Goal: Task Accomplishment & Management: Complete application form

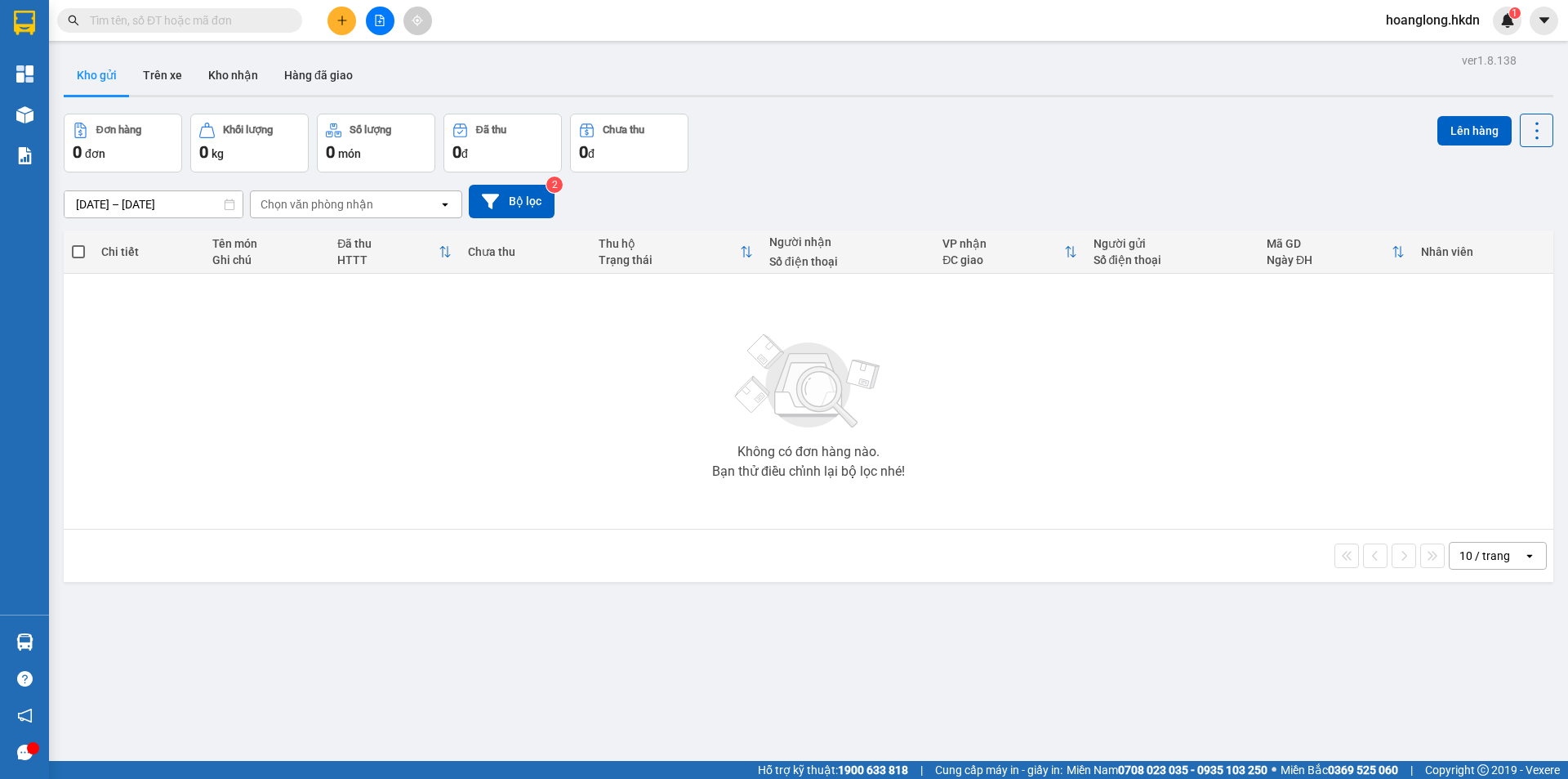
click at [333, 16] on button at bounding box center [342, 21] width 28 height 28
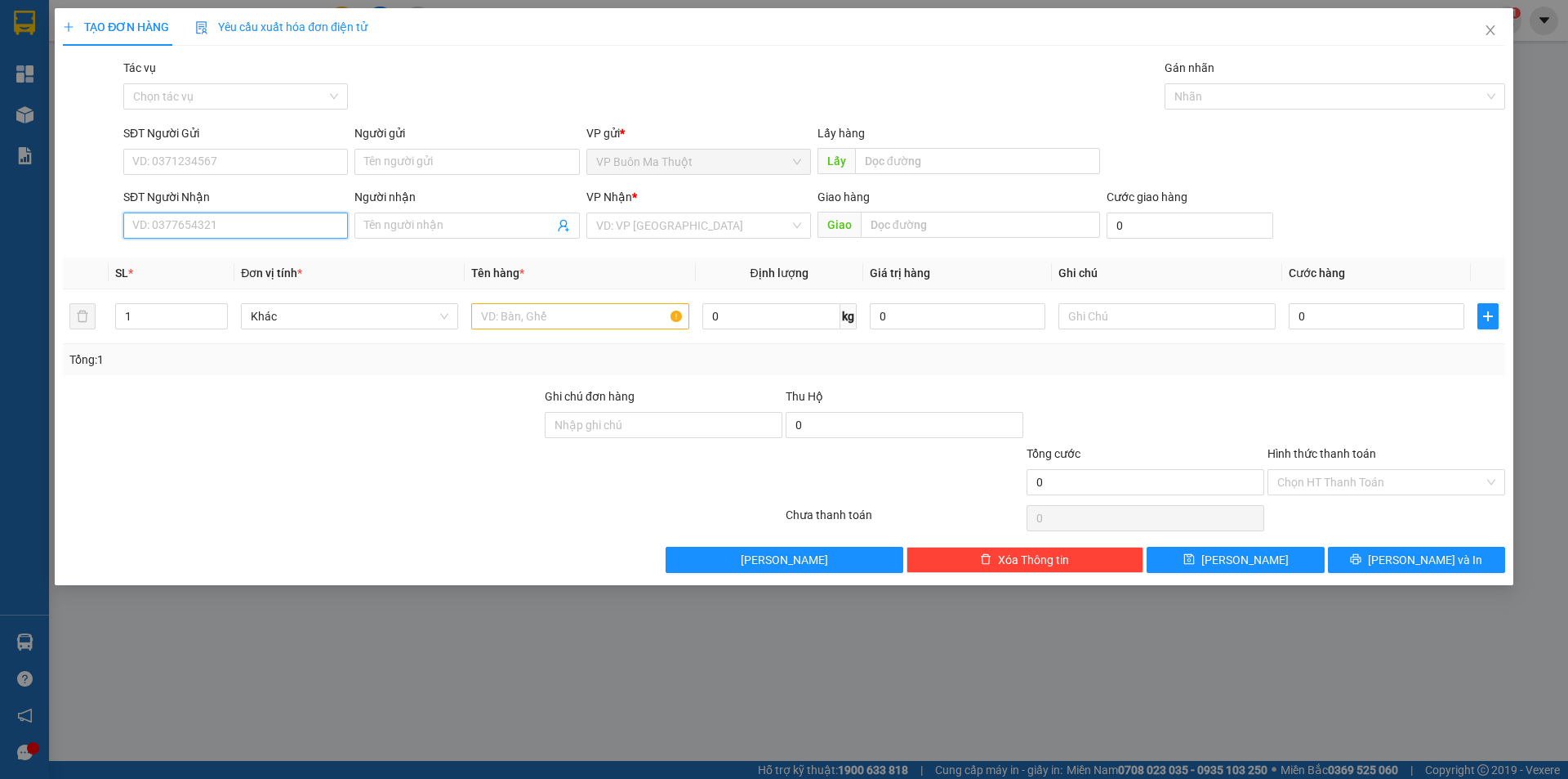
click at [220, 218] on input "SĐT Người Nhận" at bounding box center [235, 225] width 225 height 26
type input "0968851416"
click at [718, 228] on input "search" at bounding box center [692, 225] width 193 height 24
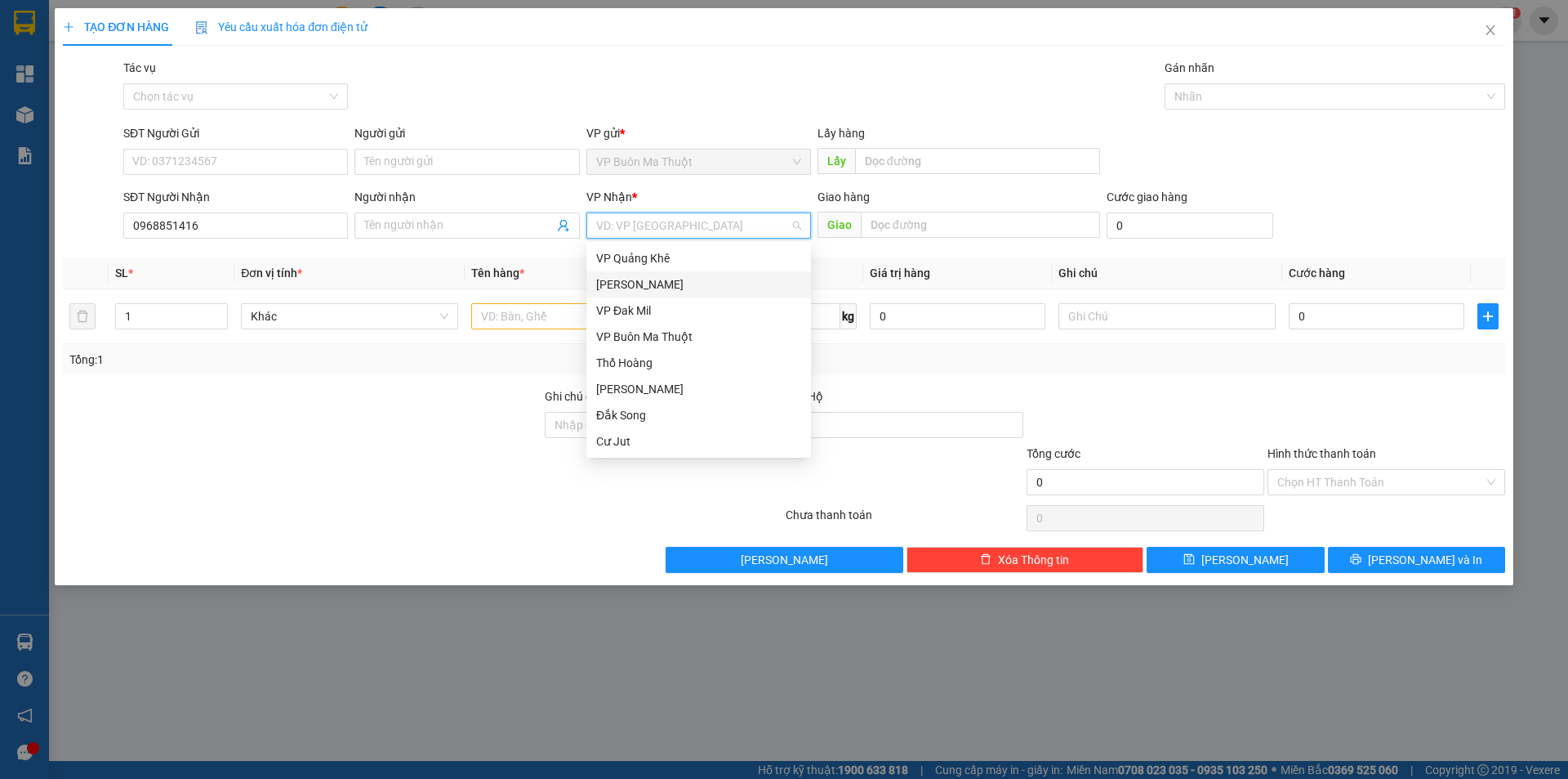
click at [678, 285] on div "Gia Nghĩa" at bounding box center [698, 284] width 205 height 18
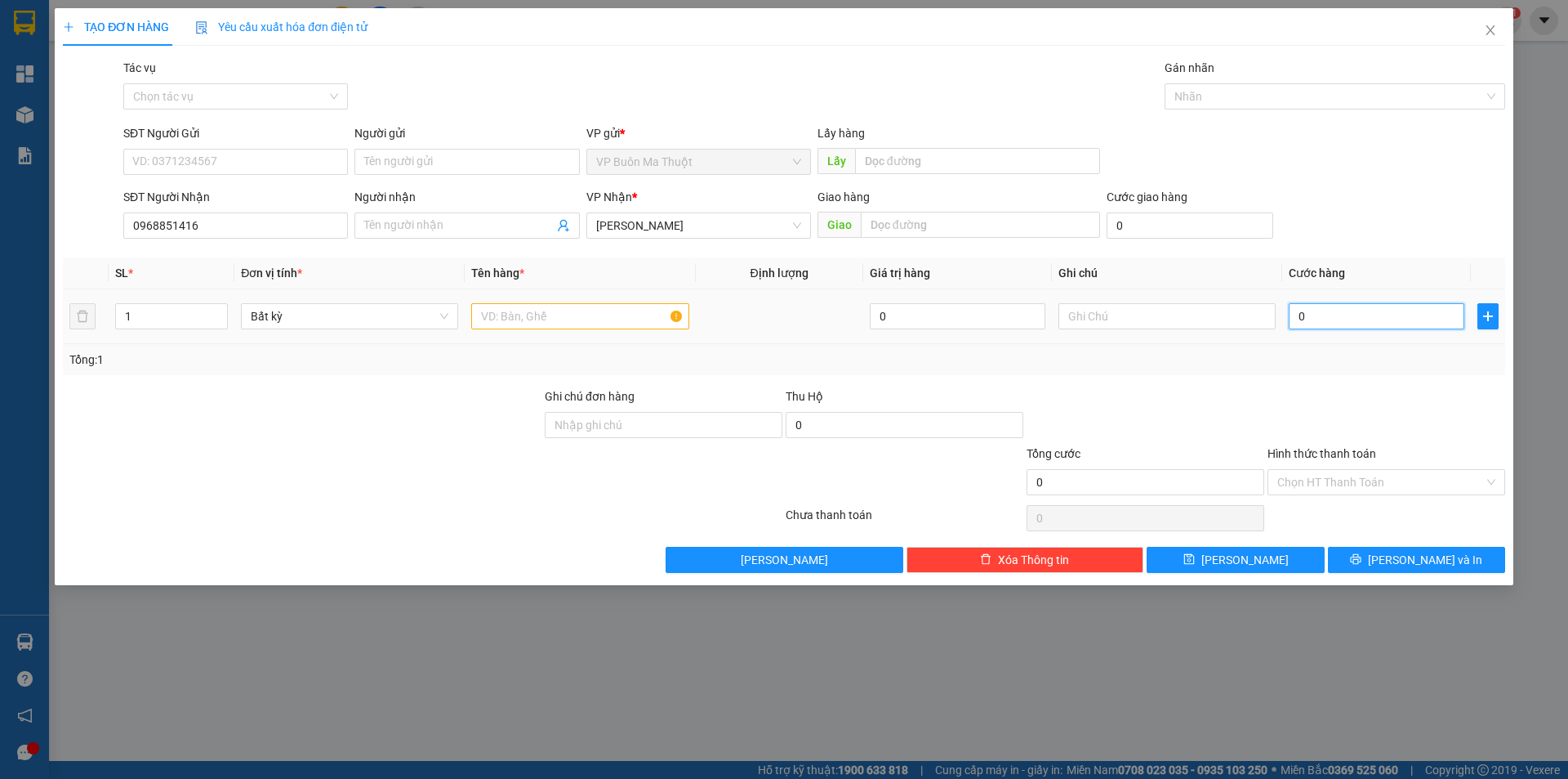
click at [1305, 320] on input "0" at bounding box center [1376, 315] width 176 height 26
type input "4"
type input "40"
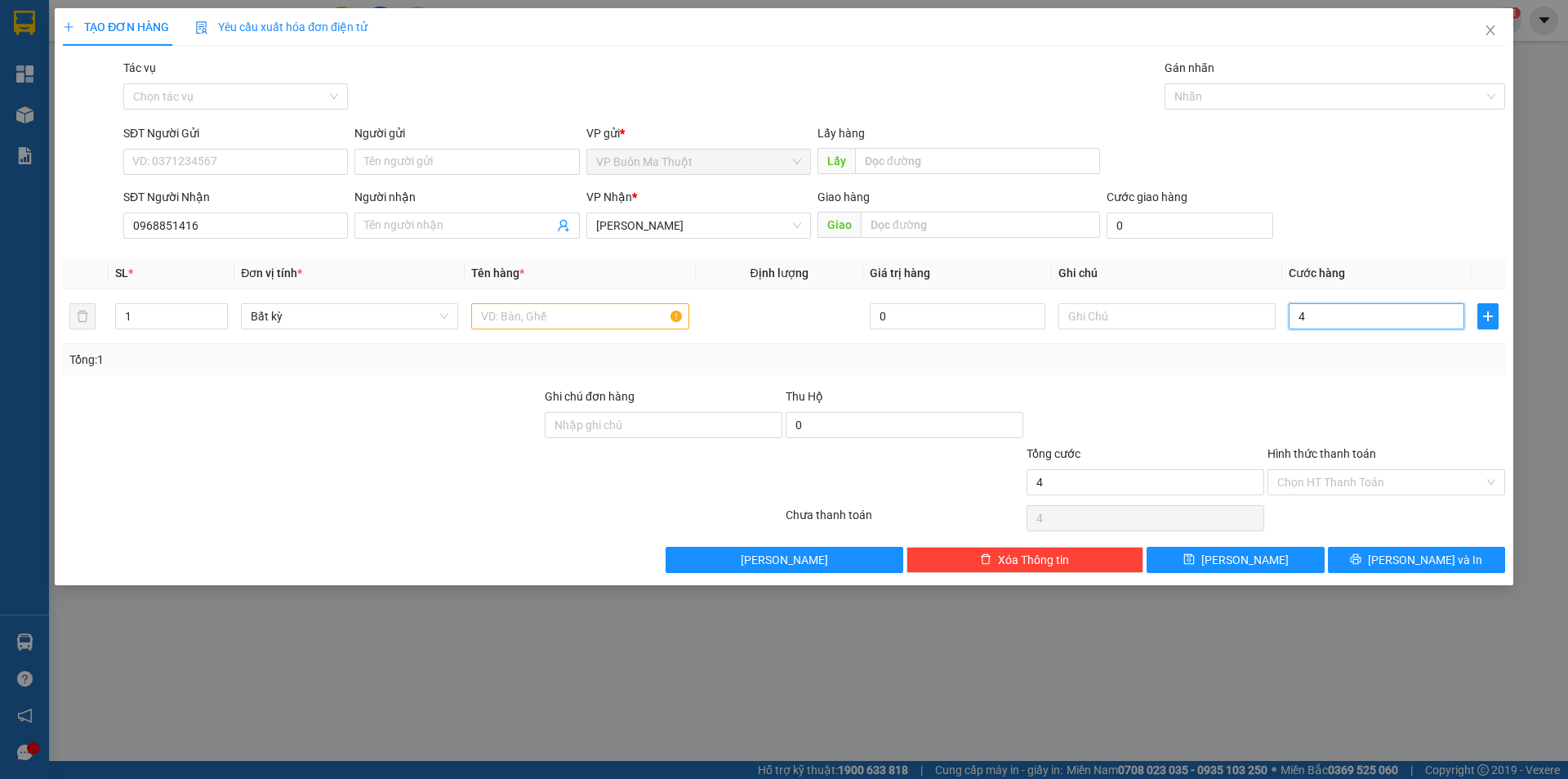
type input "40"
type input "400"
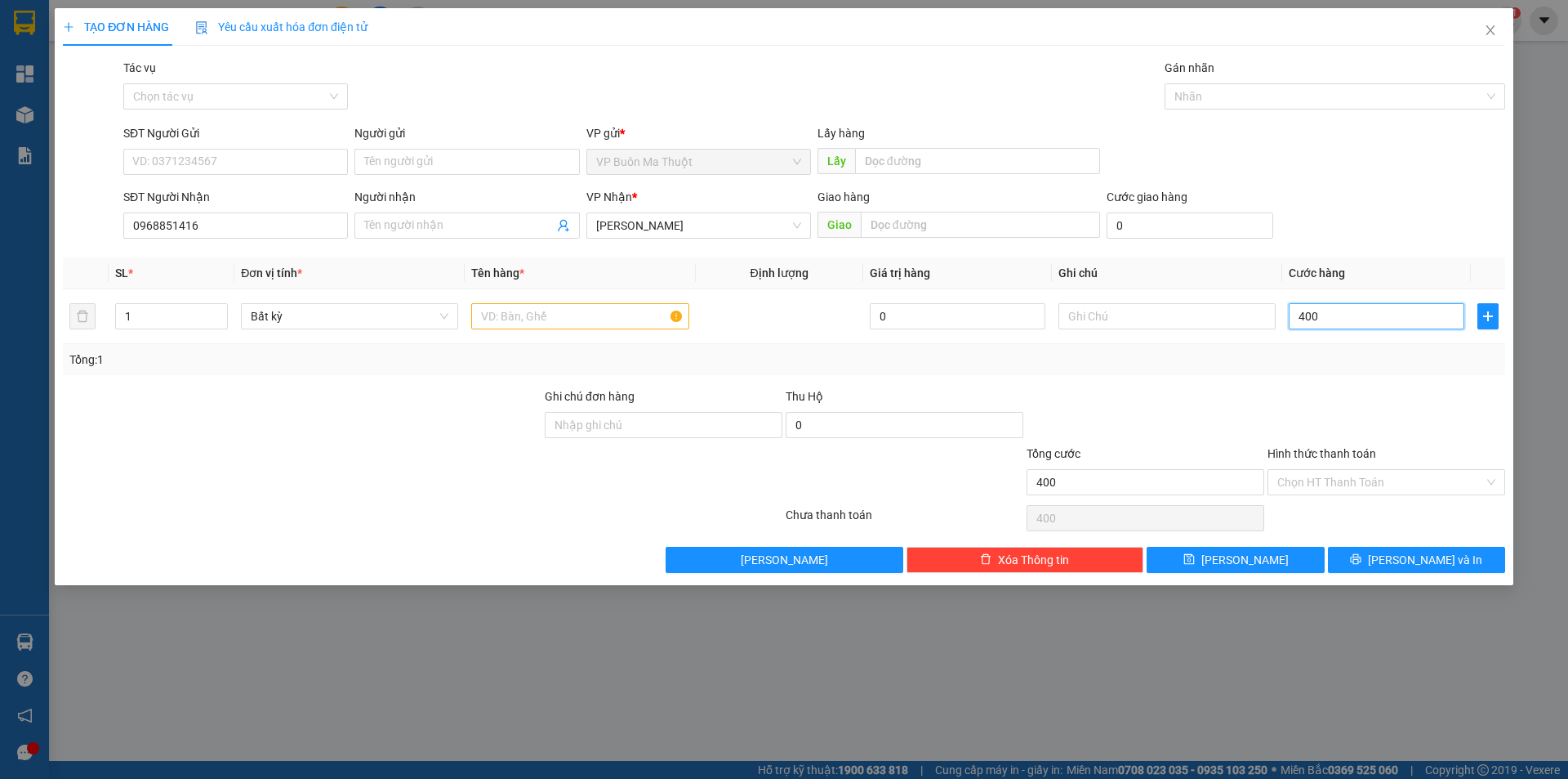
type input "4.000"
type input "40.000"
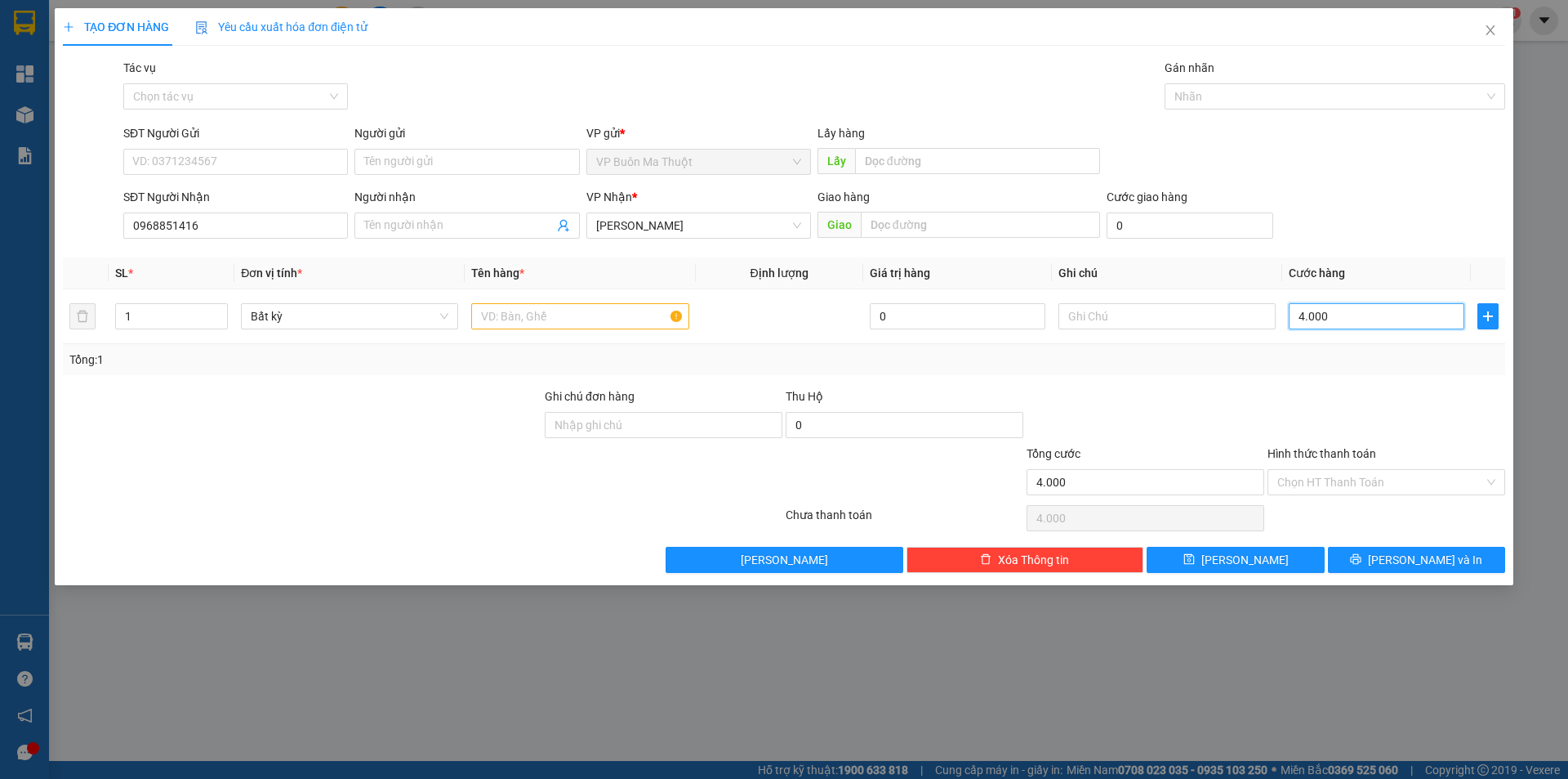
type input "40.000"
click at [571, 321] on input "text" at bounding box center [580, 315] width 217 height 26
paste input "ùng"
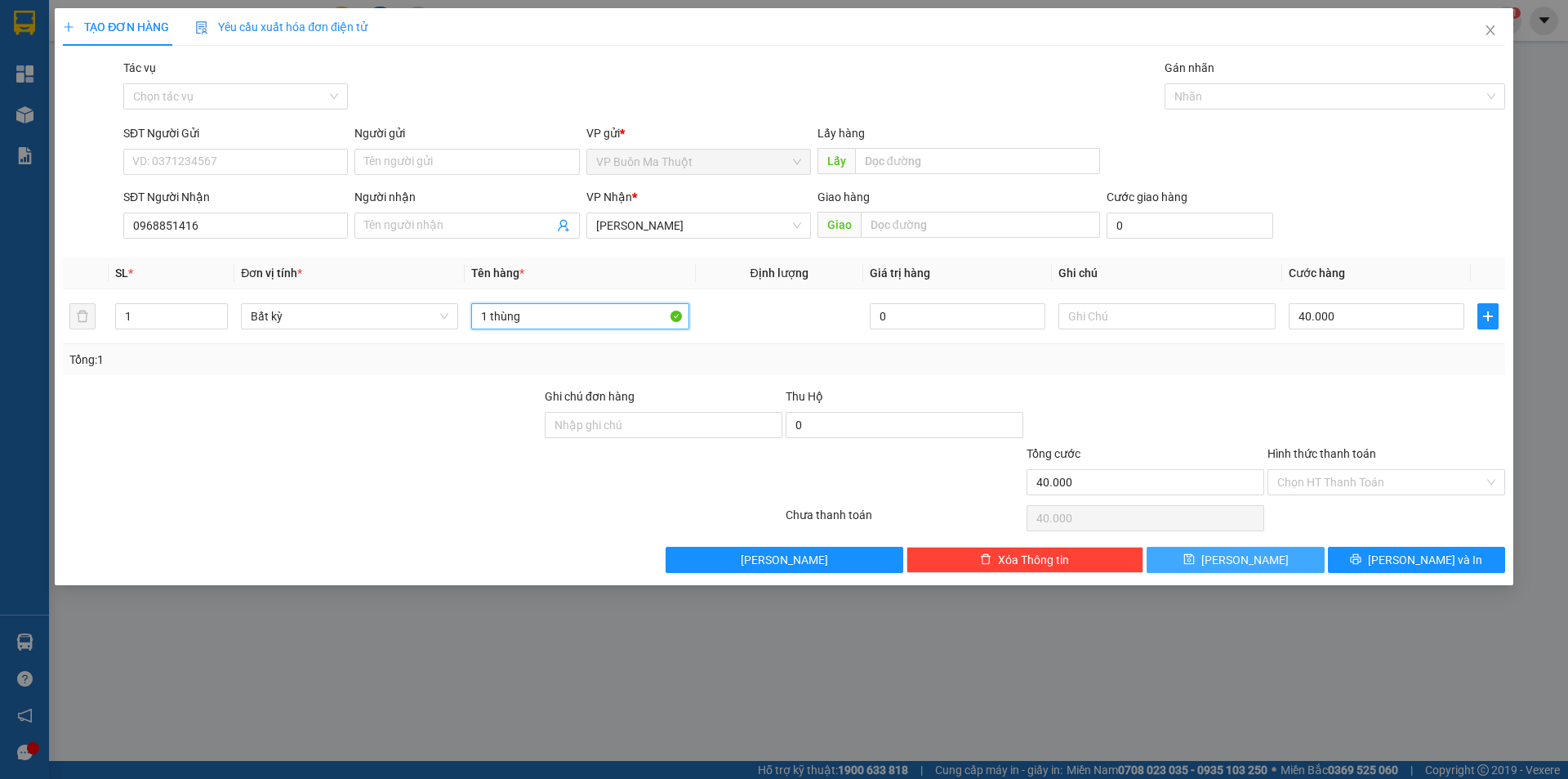
type input "1 thùng"
click at [1305, 562] on button "Lưu" at bounding box center [1235, 559] width 177 height 26
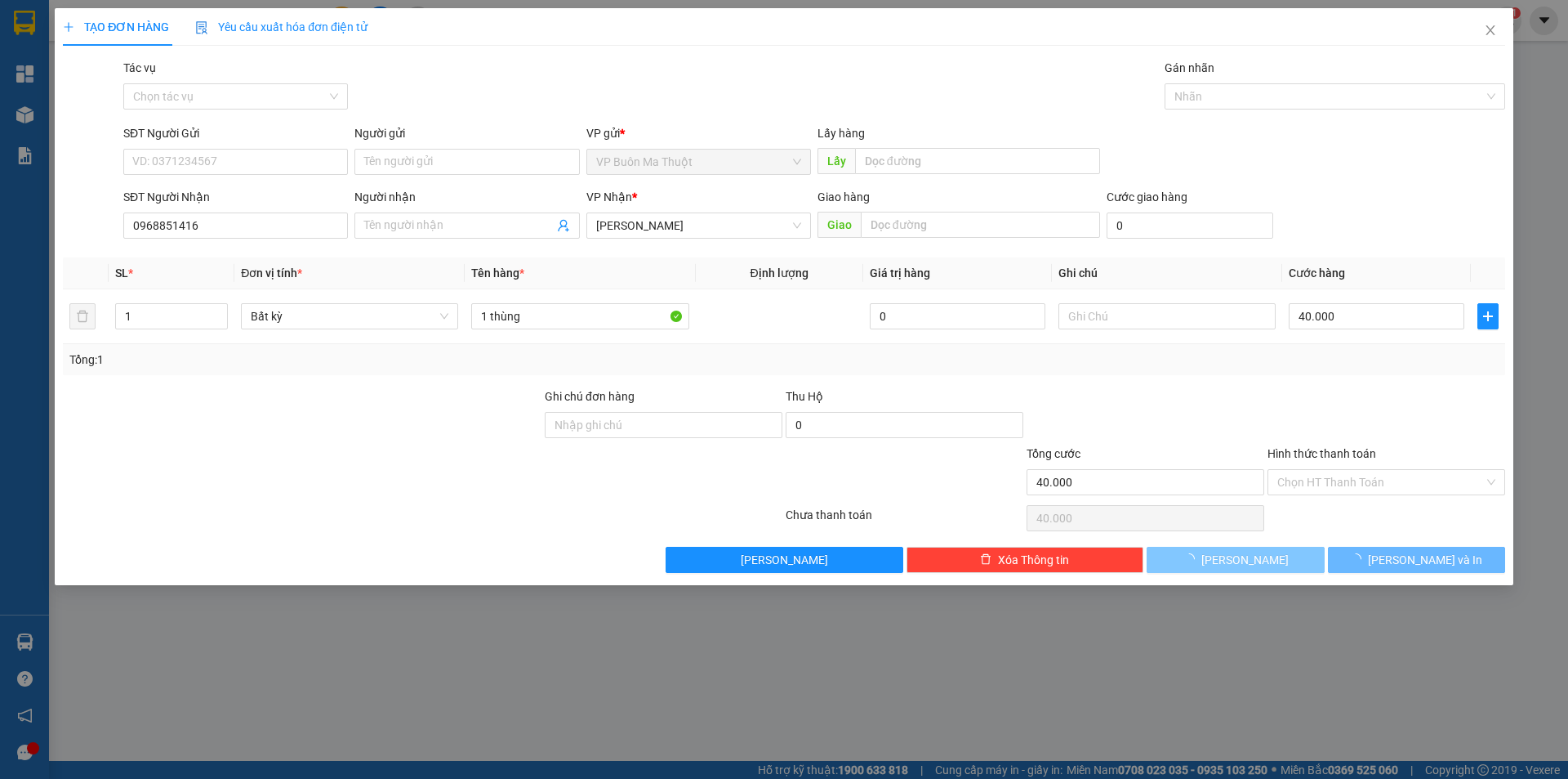
type input "0"
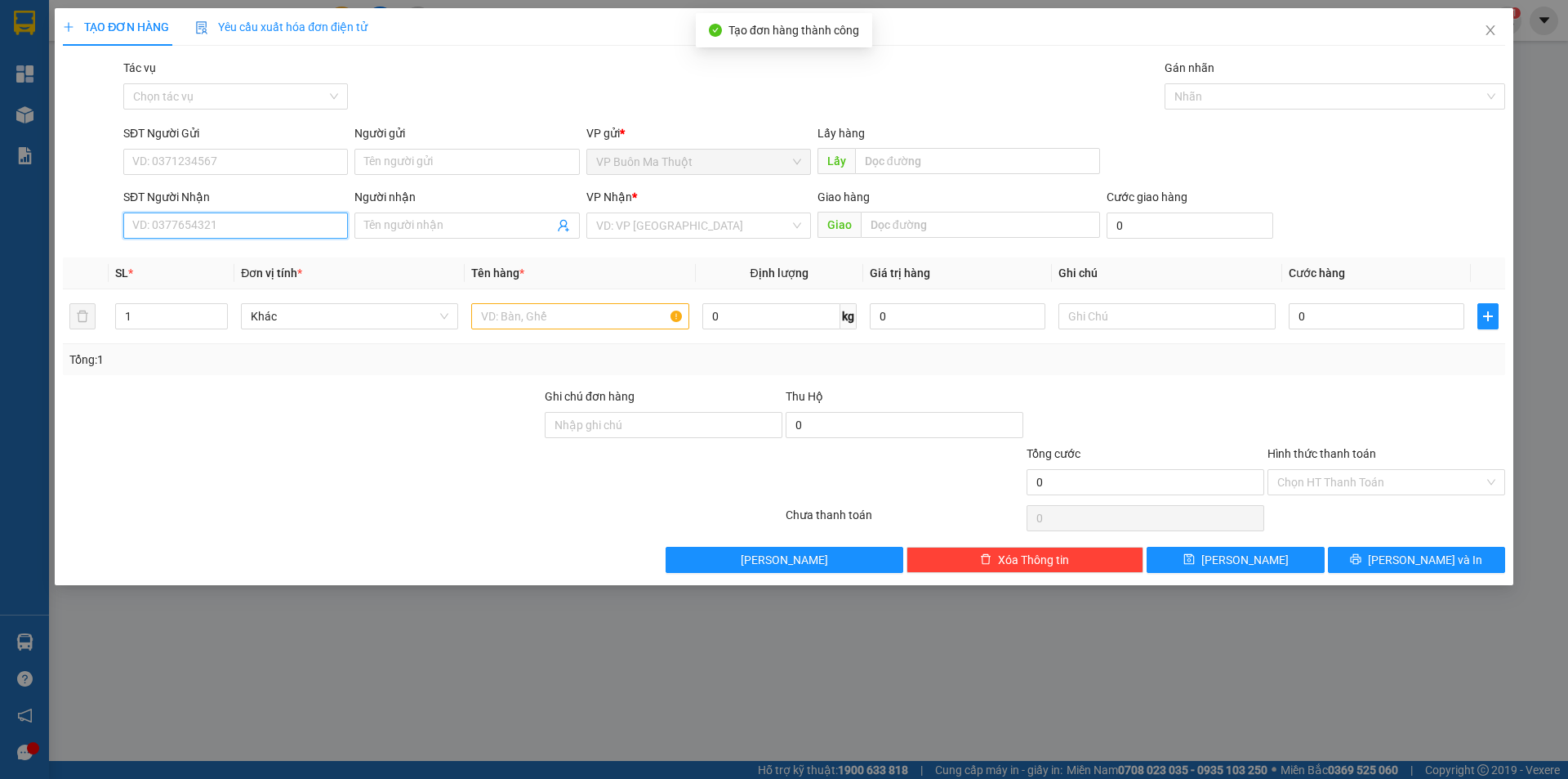
click at [292, 228] on input "SĐT Người Nhận" at bounding box center [235, 225] width 225 height 26
type input "02613741094"
click at [280, 254] on div "02613741094" at bounding box center [235, 258] width 205 height 18
type input "30.000"
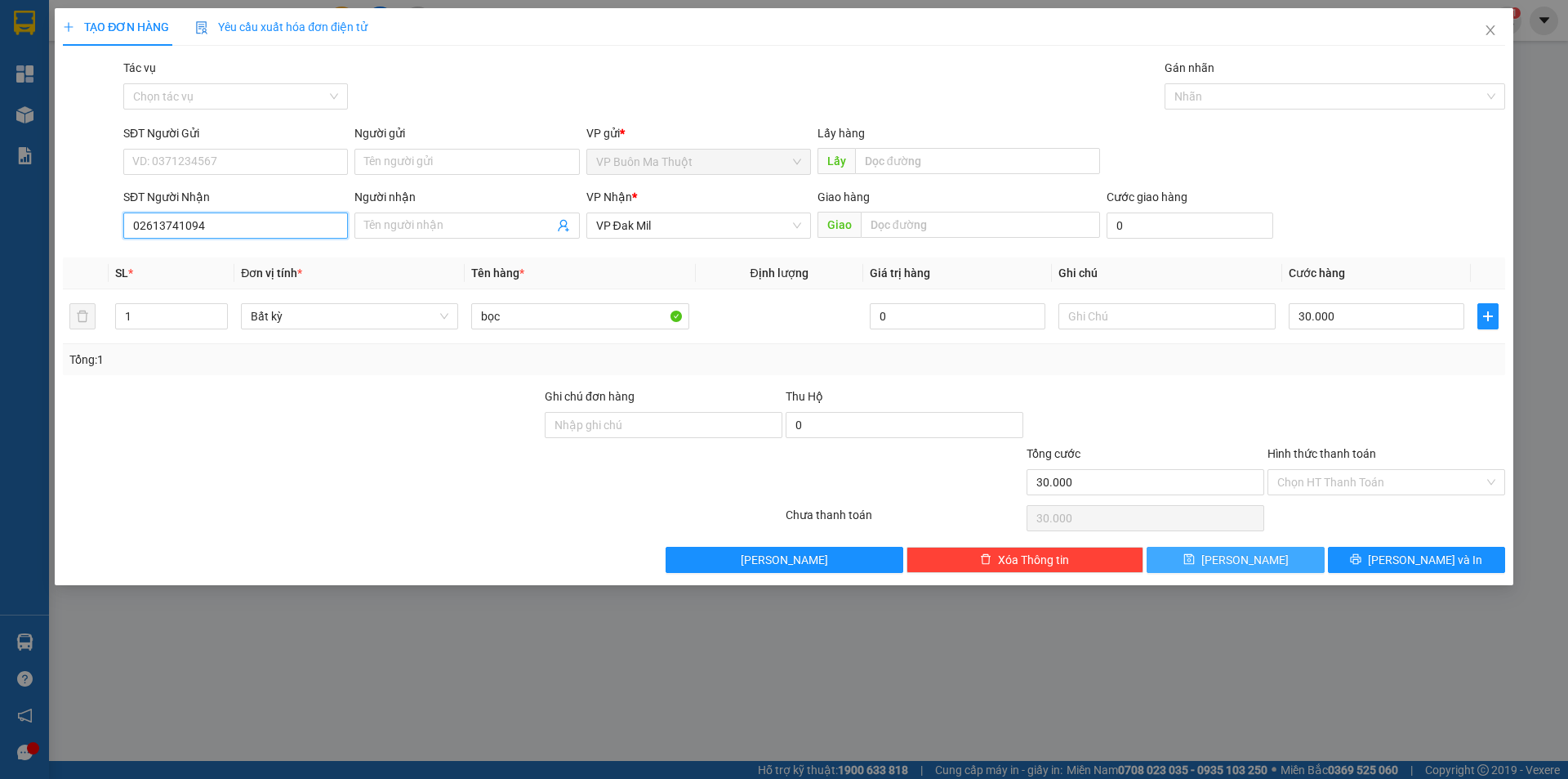
type input "02613741094"
click at [1237, 556] on span "Lưu" at bounding box center [1245, 559] width 88 height 18
type input "0"
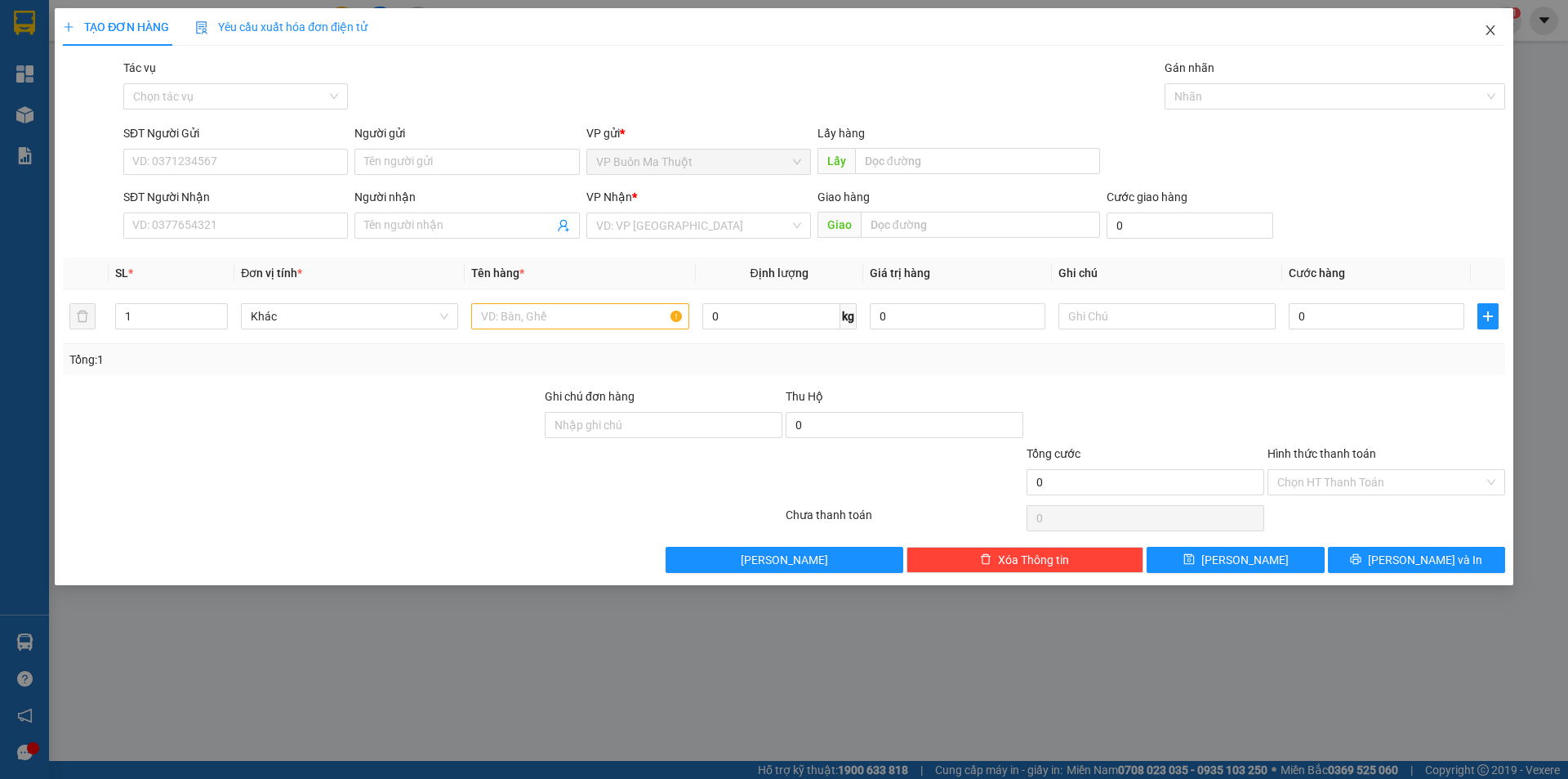
click at [1497, 27] on span "Close" at bounding box center [1490, 31] width 46 height 46
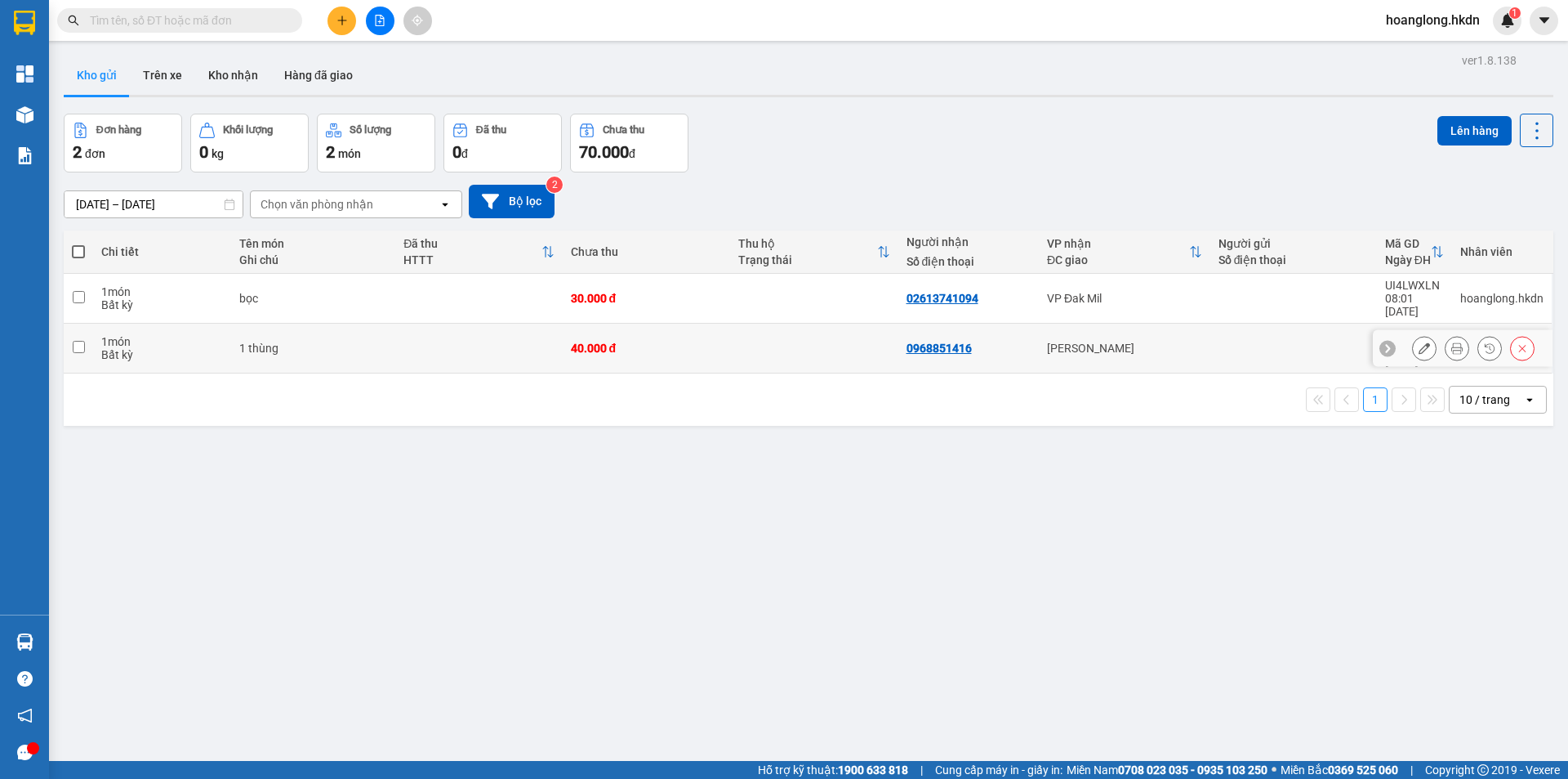
click at [763, 324] on td at bounding box center [814, 349] width 168 height 50
checkbox input "true"
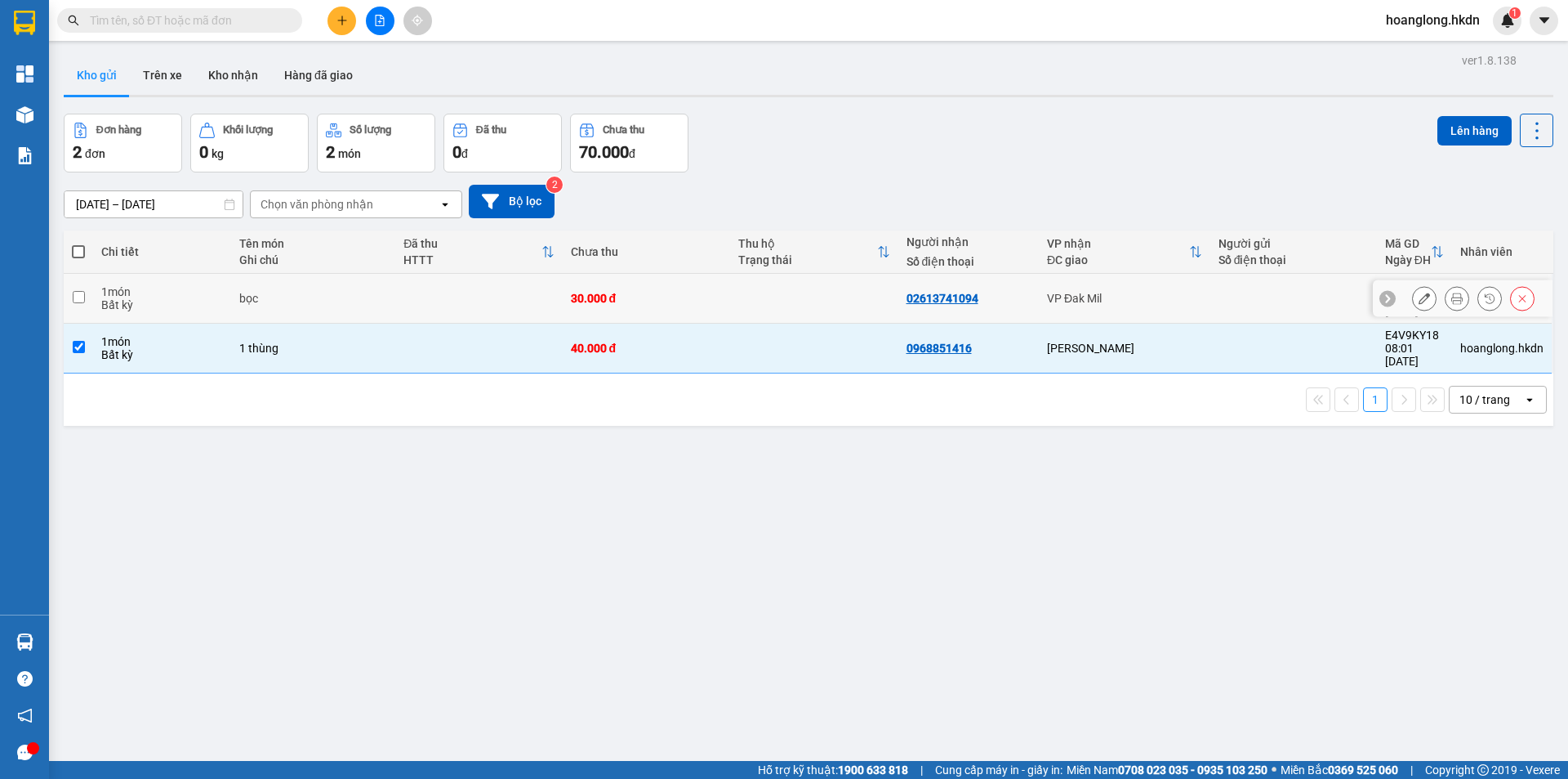
click at [760, 289] on td at bounding box center [814, 299] width 168 height 50
checkbox input "true"
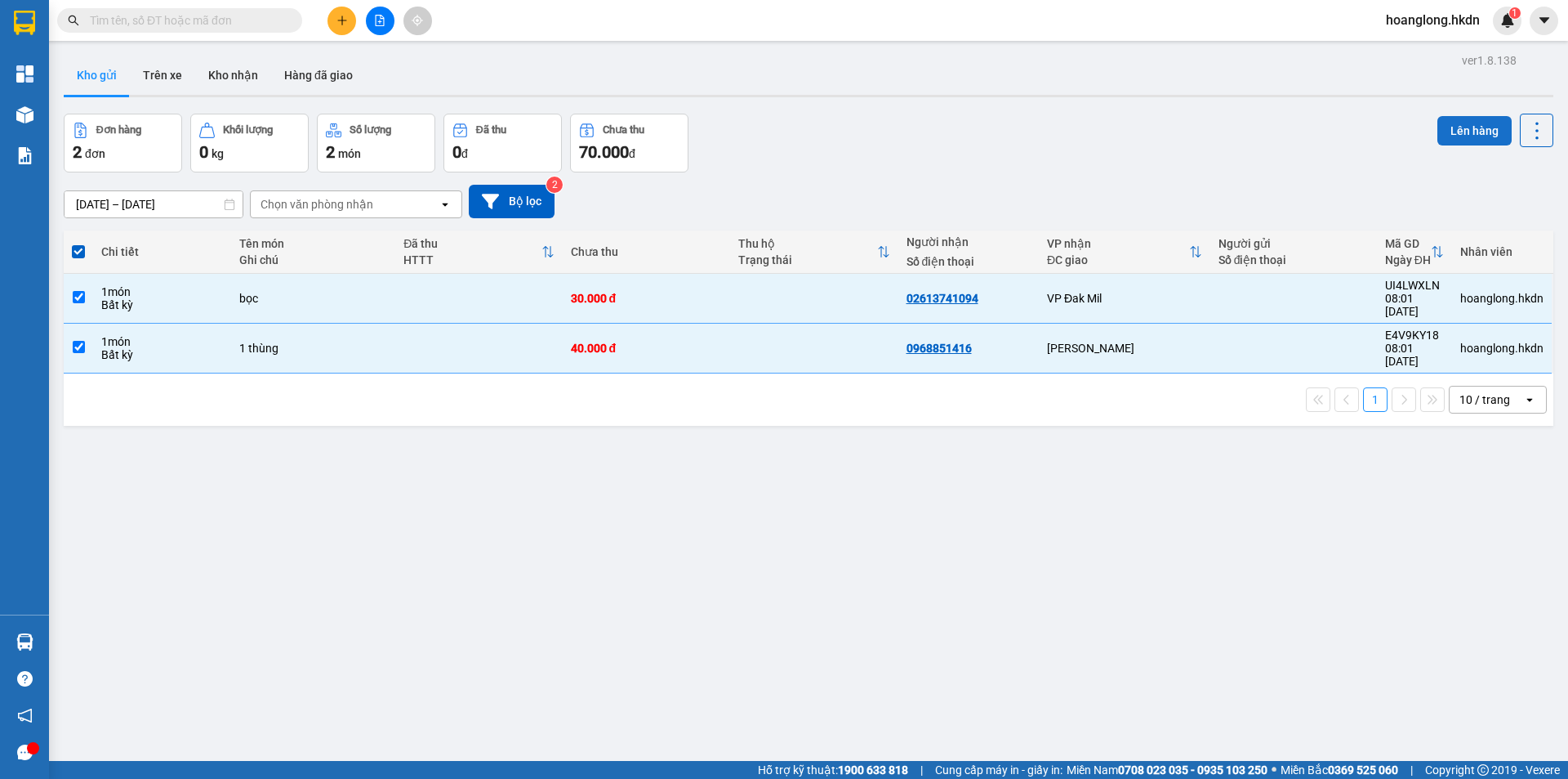
click at [1463, 140] on button "Lên hàng" at bounding box center [1474, 131] width 74 height 29
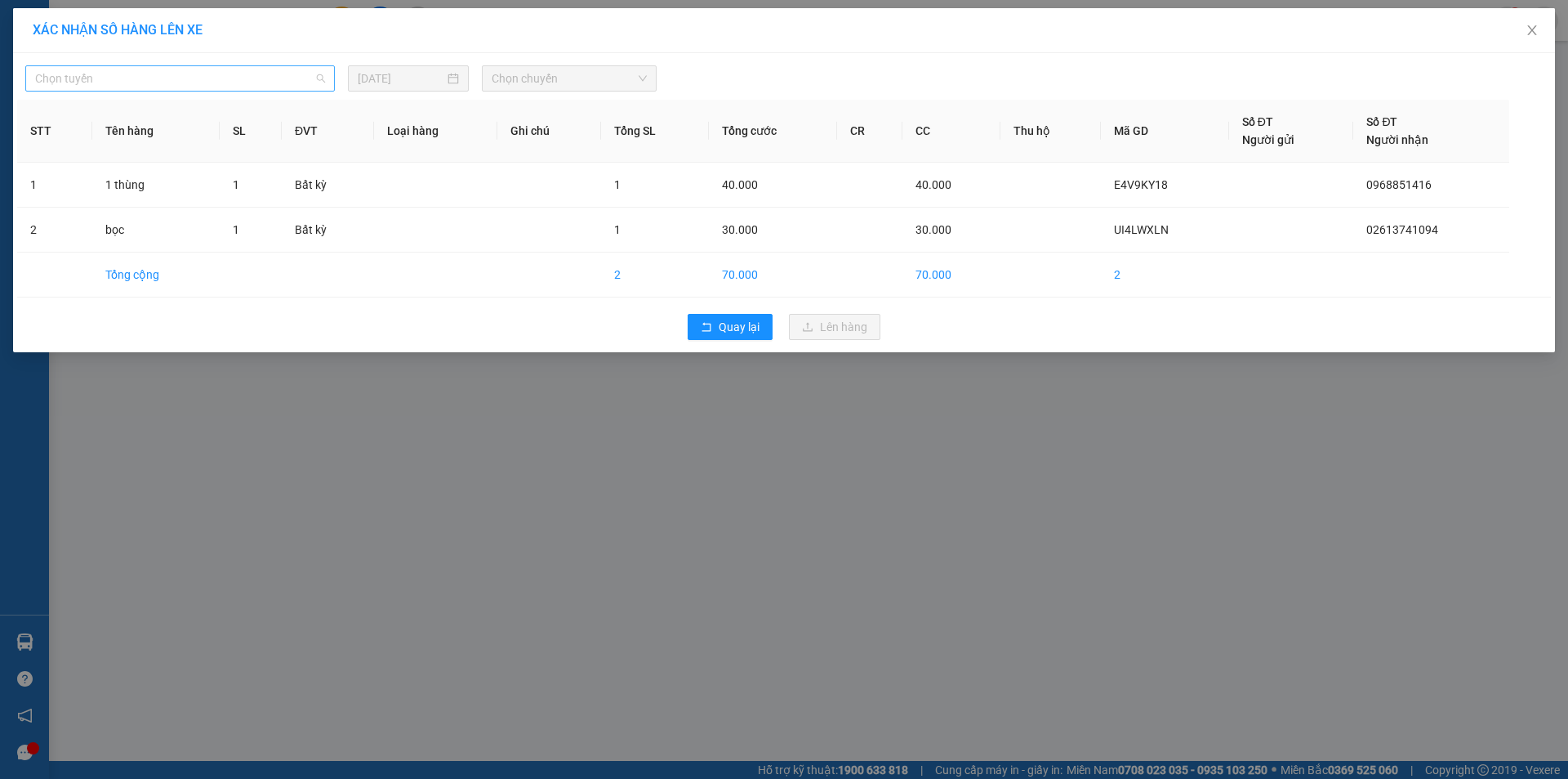
click at [263, 75] on span "Chọn tuyến" at bounding box center [180, 78] width 290 height 24
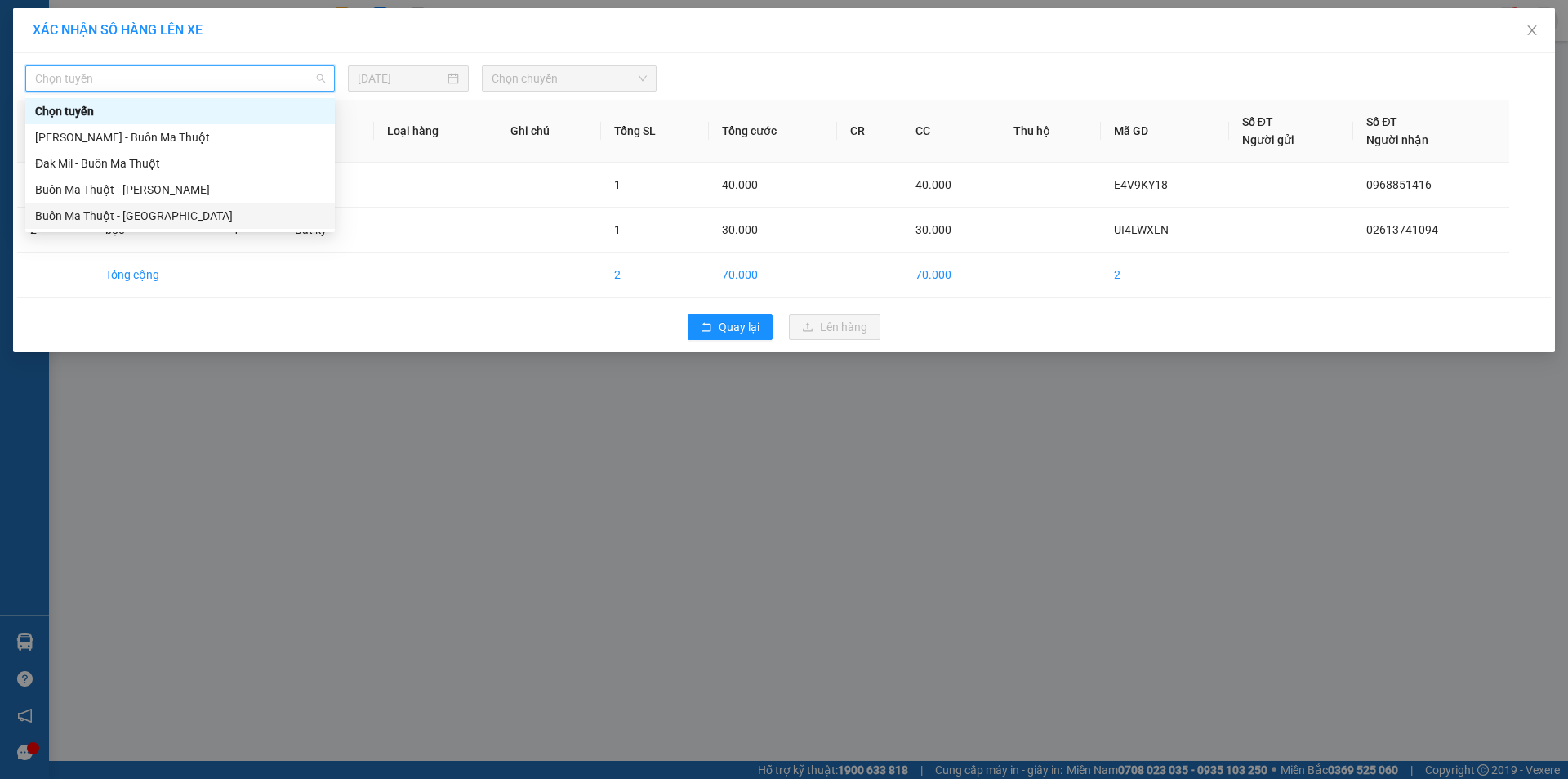
click at [192, 208] on div "Buôn Ma Thuột - Gia Nghĩa" at bounding box center [180, 215] width 290 height 18
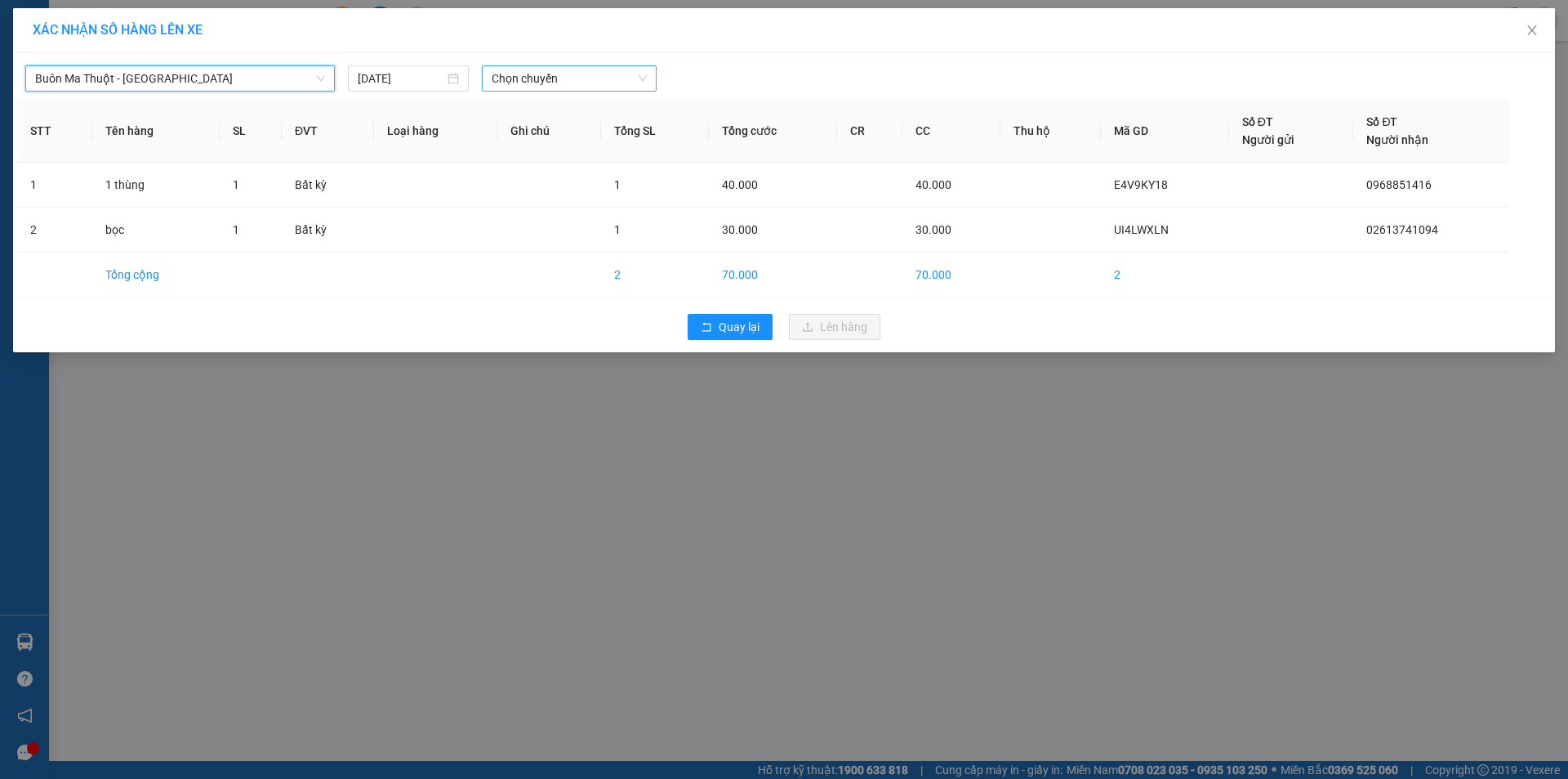
drag, startPoint x: 503, startPoint y: 90, endPoint x: 526, endPoint y: 77, distance: 26.4
click at [508, 88] on div "Buôn Ma Thuột - Gia Nghĩa Buôn Ma Thuột - Gia Nghĩa 15/08/2025 Chọn chuyến STT …" at bounding box center [784, 202] width 1542 height 299
click at [526, 77] on span "Chọn chuyến" at bounding box center [569, 78] width 156 height 24
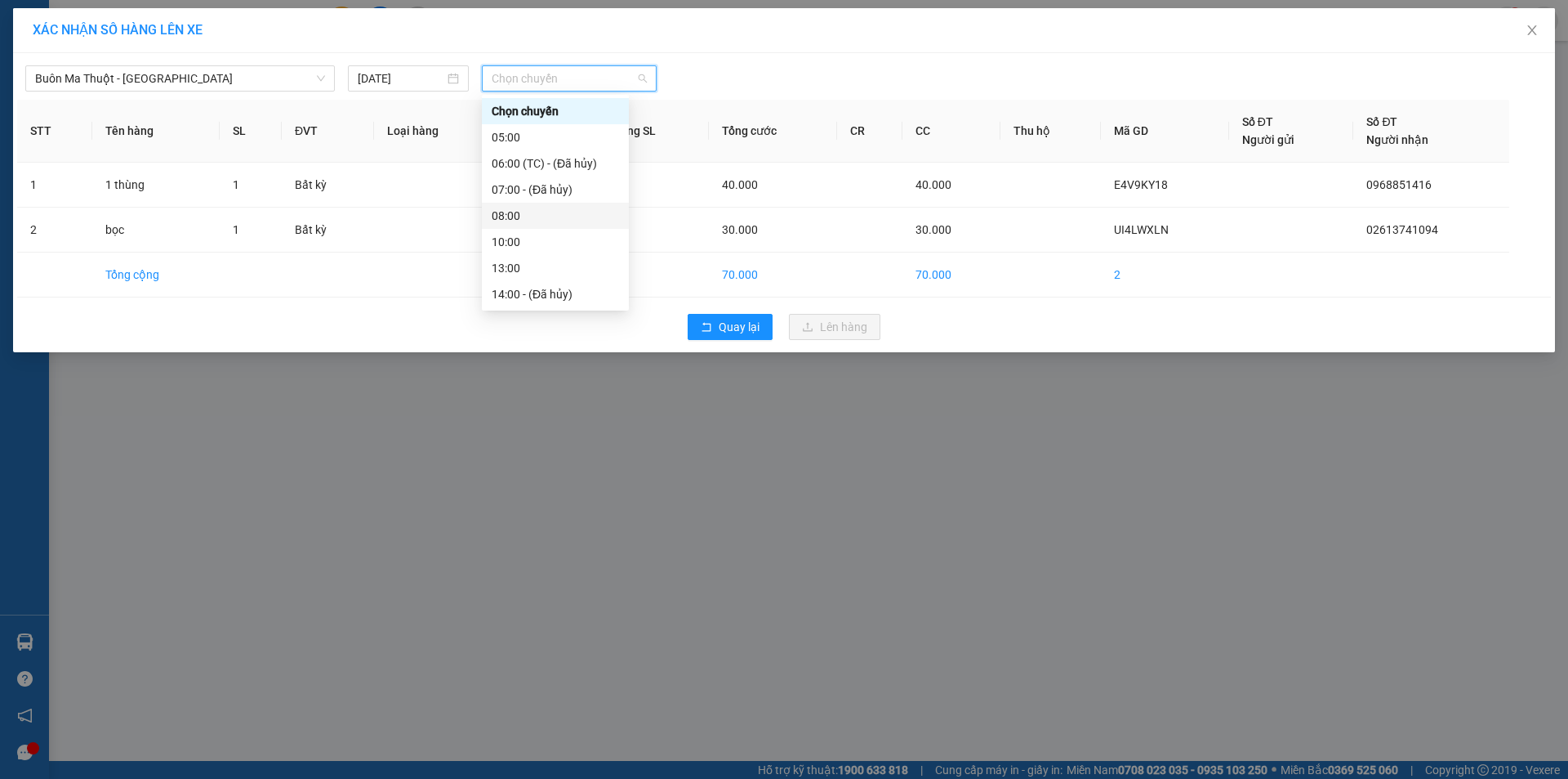
click at [543, 216] on div "08:00" at bounding box center [555, 215] width 127 height 18
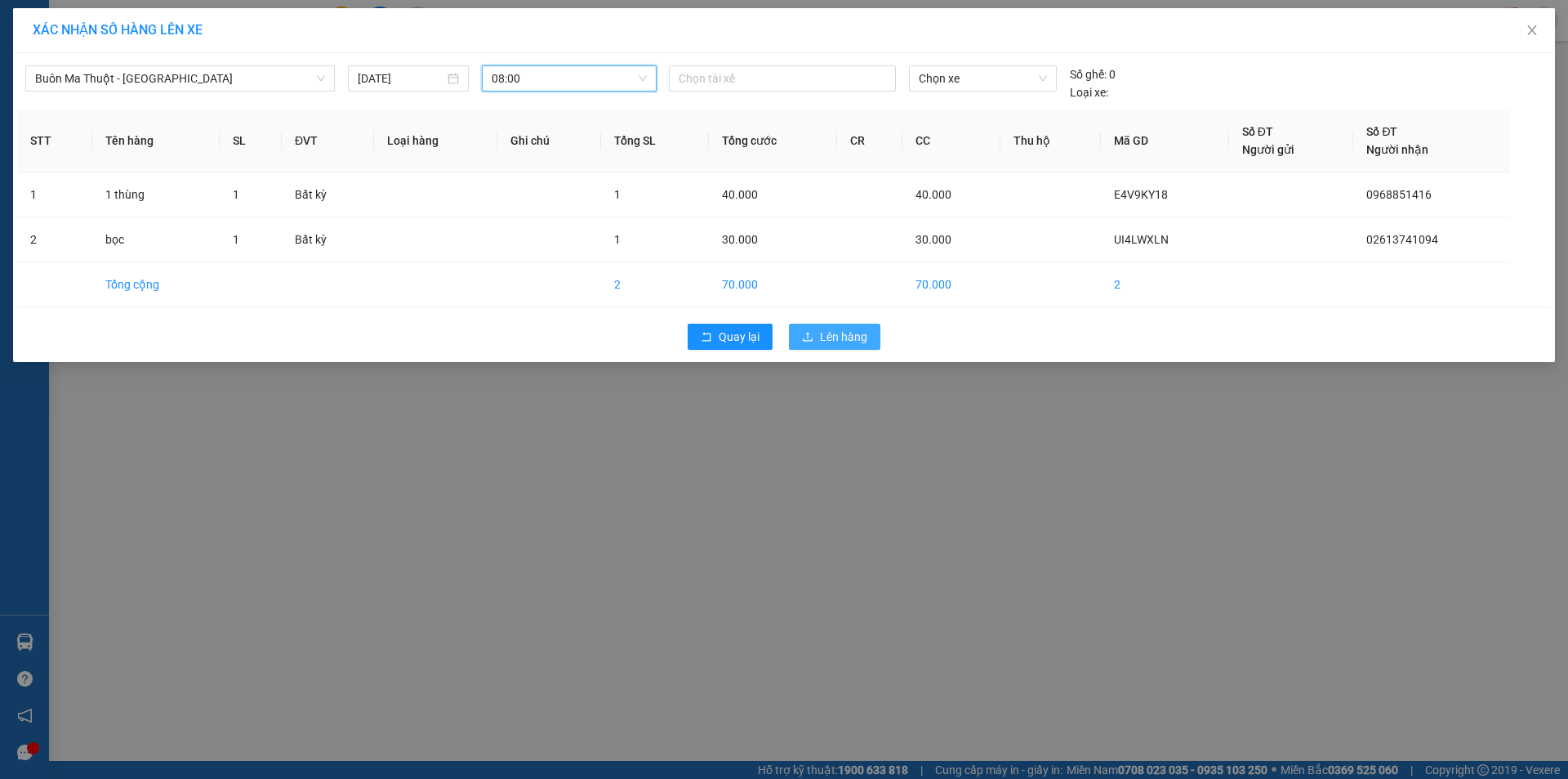
click at [856, 339] on span "Lên hàng" at bounding box center [844, 336] width 48 height 18
